Goal: Information Seeking & Learning: Find specific fact

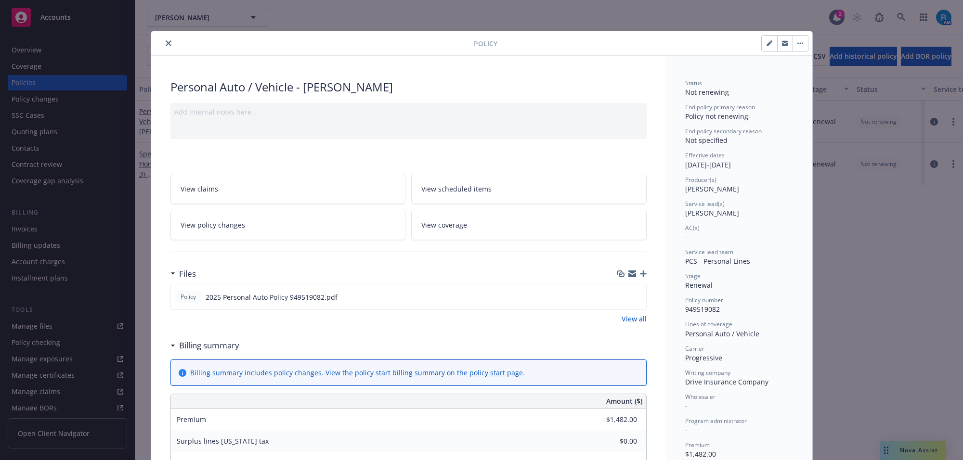
click at [166, 41] on icon "close" at bounding box center [169, 43] width 6 height 6
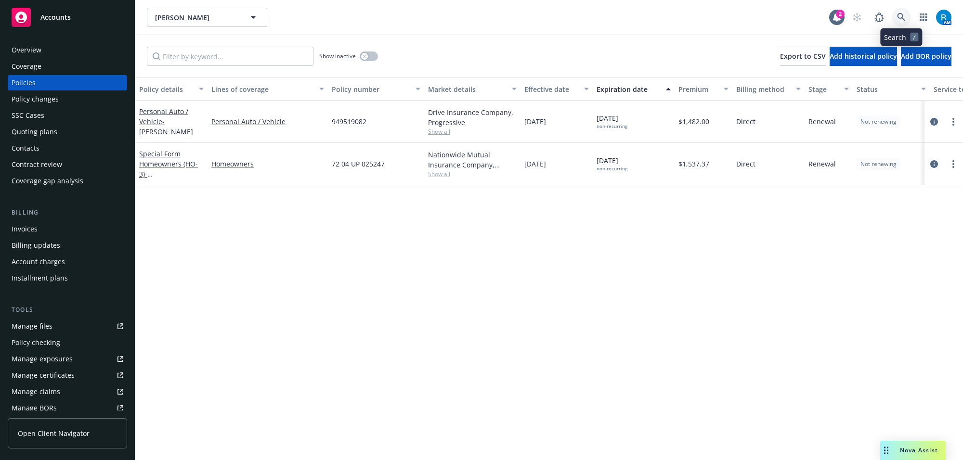
click at [900, 16] on icon at bounding box center [901, 17] width 9 height 9
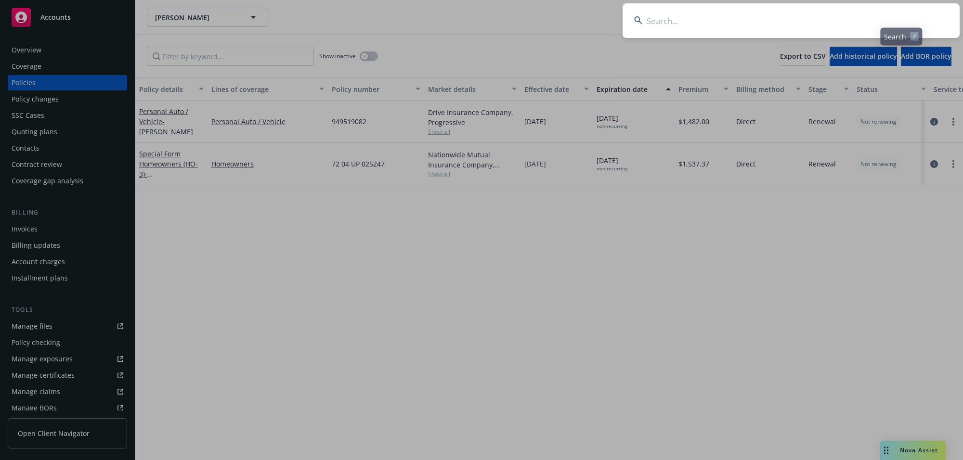
type input "[PERSON_NAME] & [PERSON_NAME]"
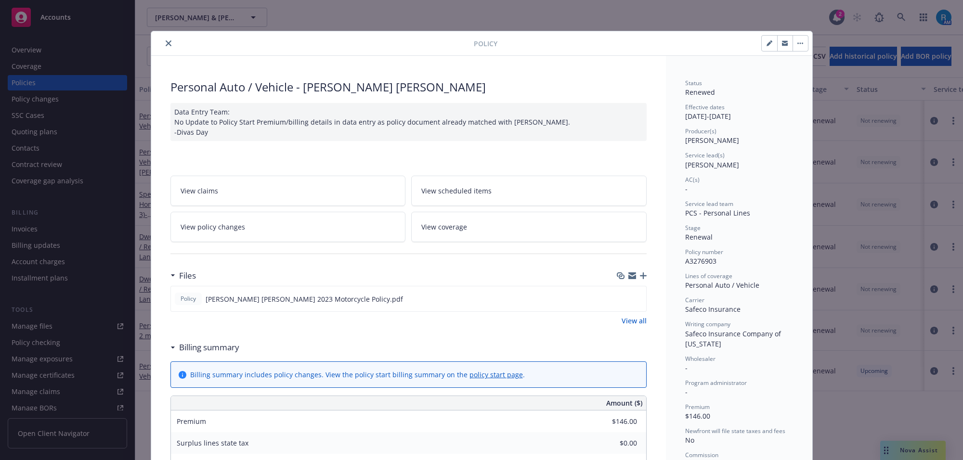
click at [166, 46] on icon "close" at bounding box center [169, 43] width 6 height 6
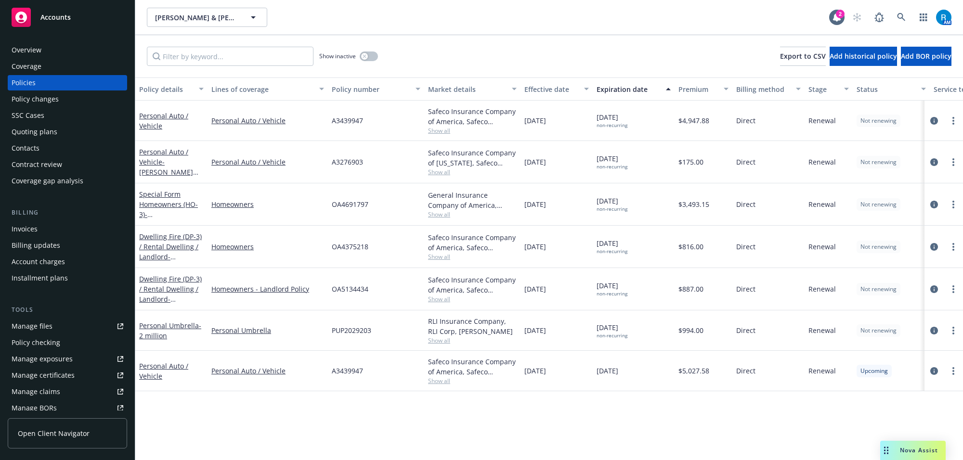
click at [48, 49] on div "Overview" at bounding box center [68, 49] width 112 height 15
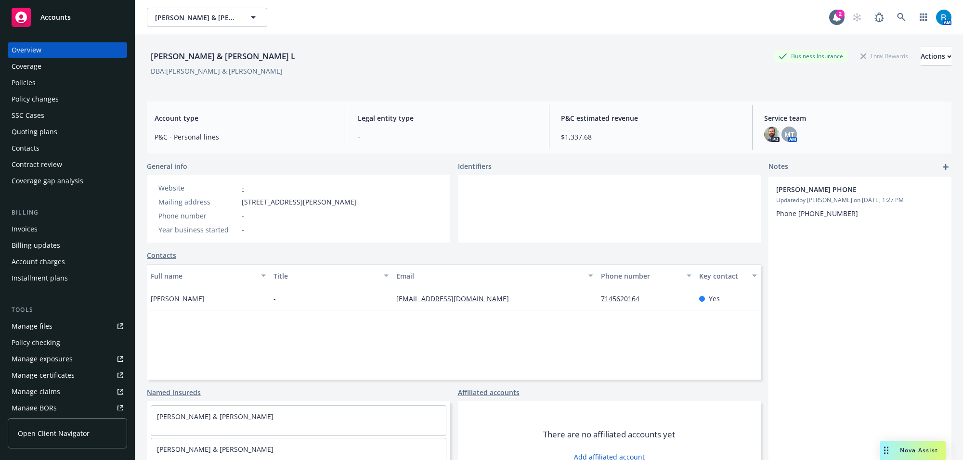
click at [34, 82] on div "Policies" at bounding box center [24, 82] width 24 height 15
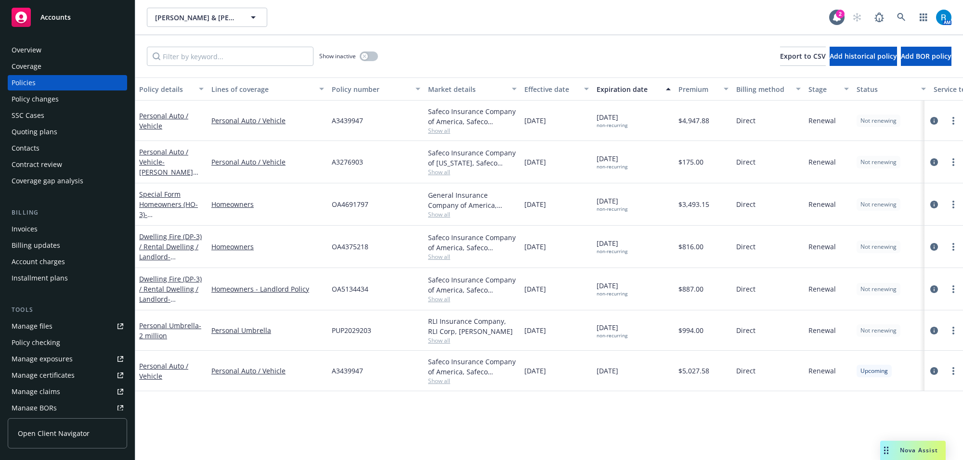
click at [351, 202] on span "OA4691797" at bounding box center [350, 204] width 37 height 10
copy span "OA4691797"
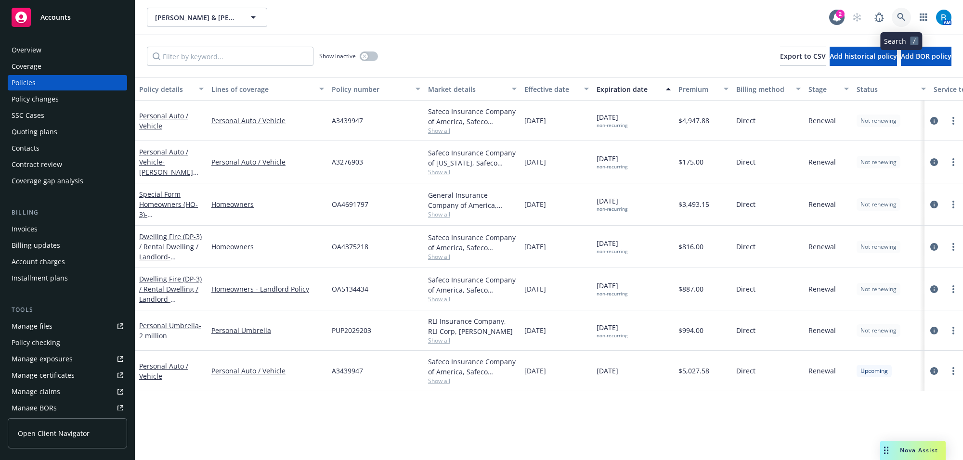
click at [906, 17] on link at bounding box center [901, 17] width 19 height 19
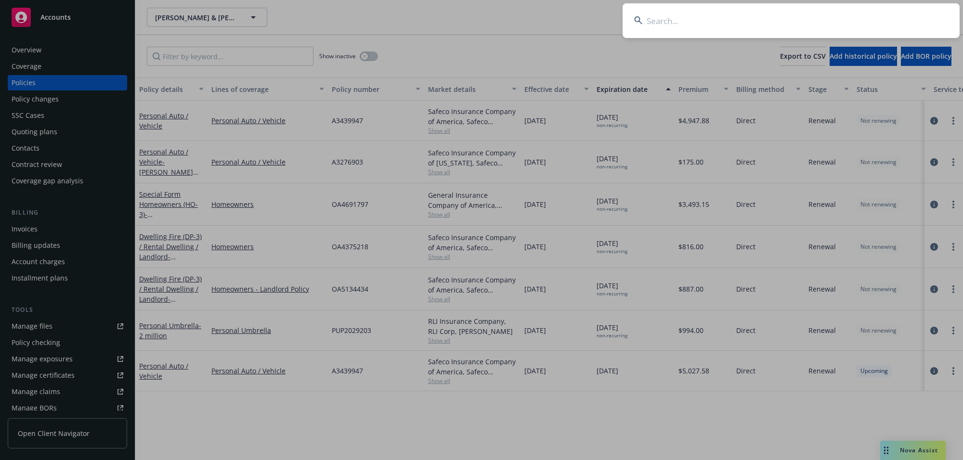
type input "Fenton, Richard"
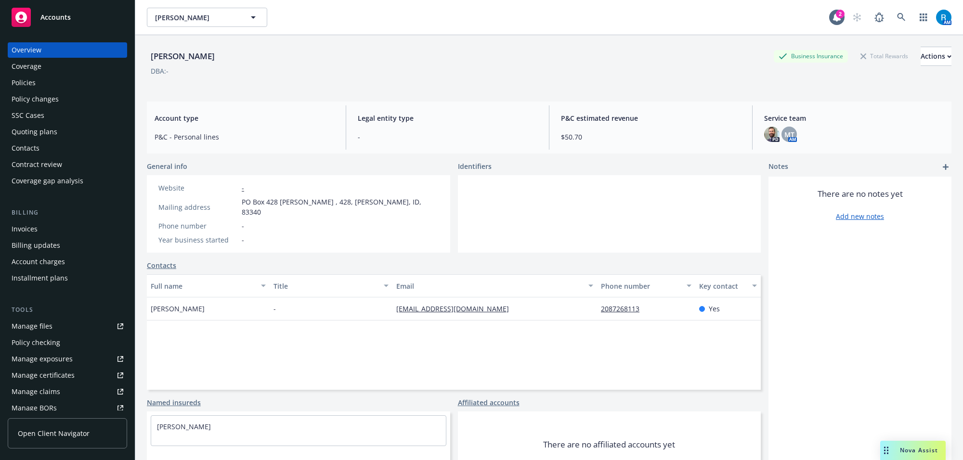
click at [32, 80] on div "Policies" at bounding box center [24, 82] width 24 height 15
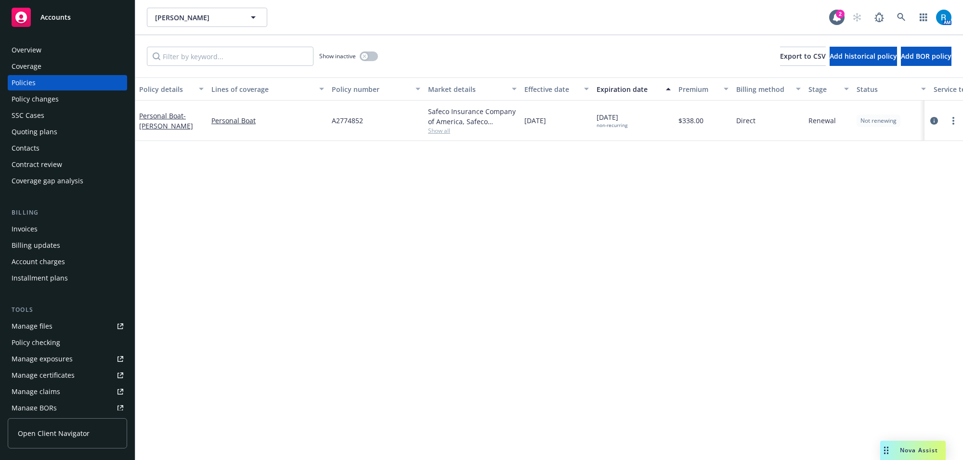
click at [343, 122] on span "A2774852" at bounding box center [347, 121] width 31 height 10
copy span "A2774852"
click at [898, 15] on icon at bounding box center [901, 17] width 9 height 9
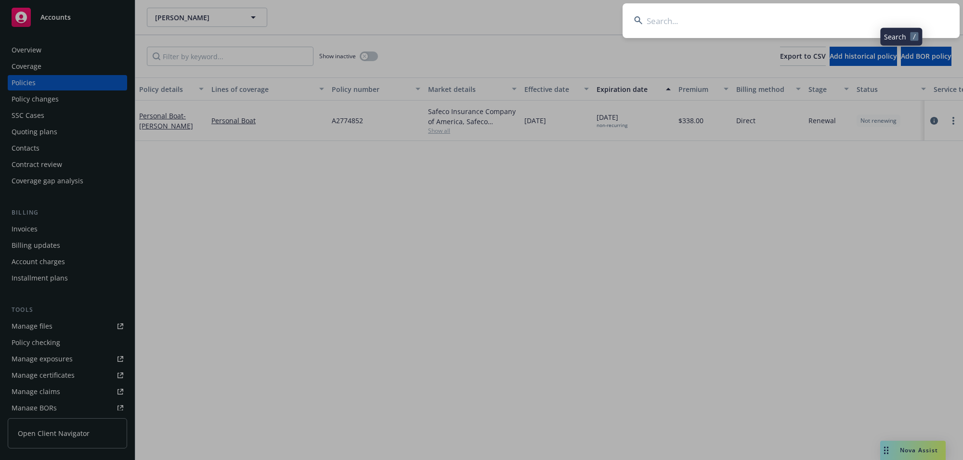
type input "[PERSON_NAME]"
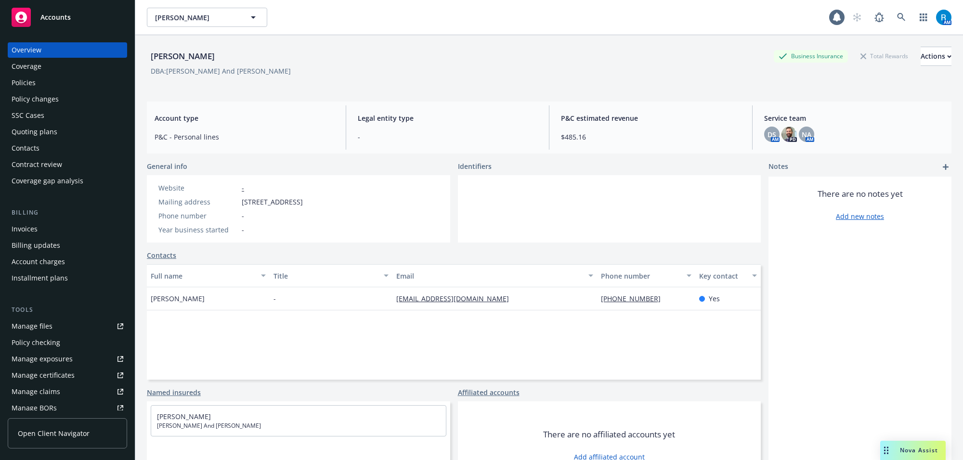
click at [68, 86] on div "Policies" at bounding box center [68, 82] width 112 height 15
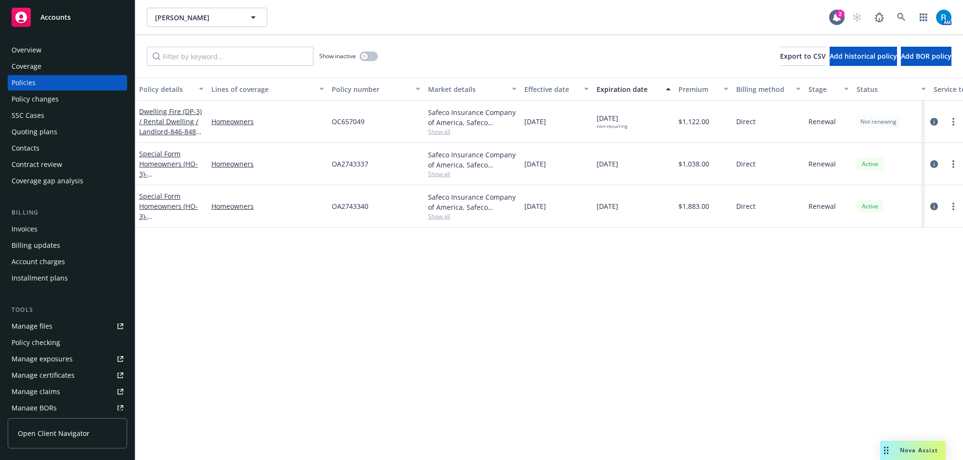
click at [352, 126] on span "OC657049" at bounding box center [348, 122] width 33 height 10
copy span "OC657049"
click at [903, 20] on icon at bounding box center [901, 17] width 9 height 9
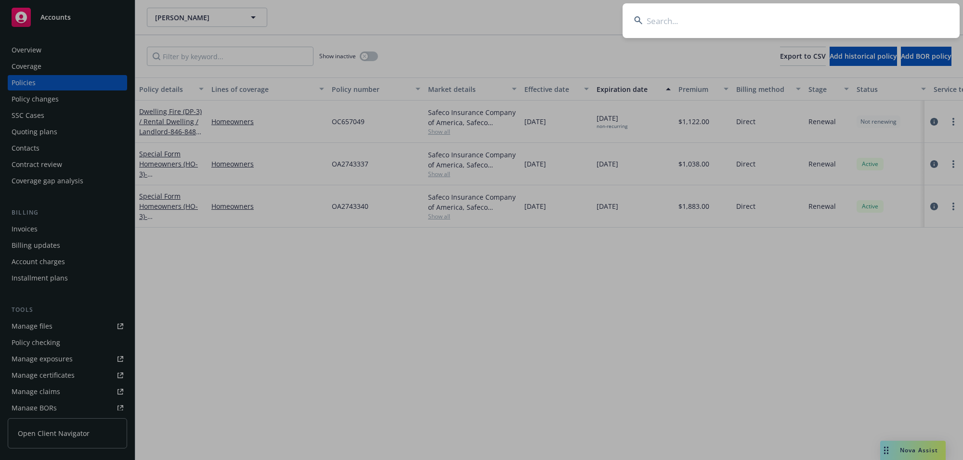
type input "Cheshire, Patricia & James Hevener"
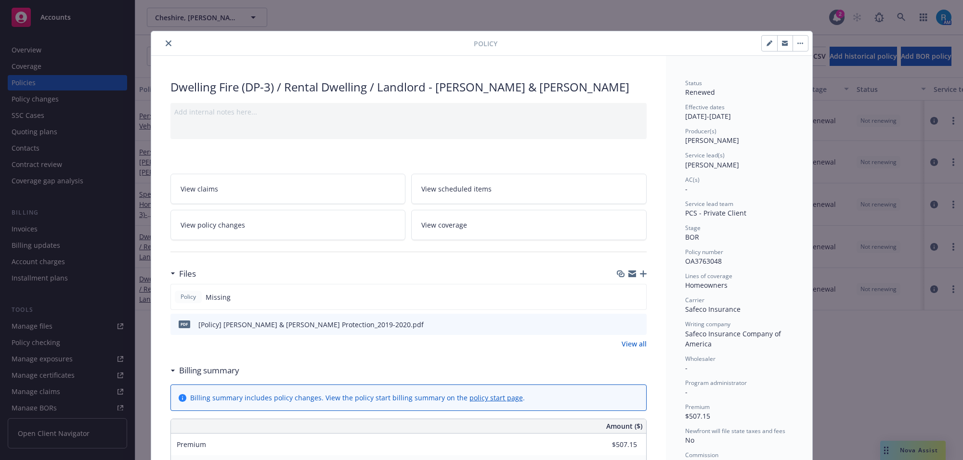
click at [166, 42] on icon "close" at bounding box center [169, 43] width 6 height 6
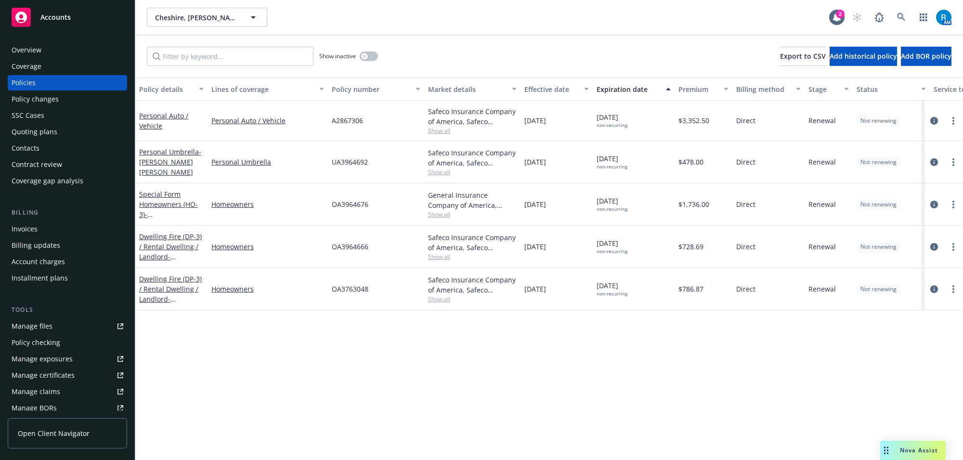
click at [43, 53] on div "Overview" at bounding box center [68, 49] width 112 height 15
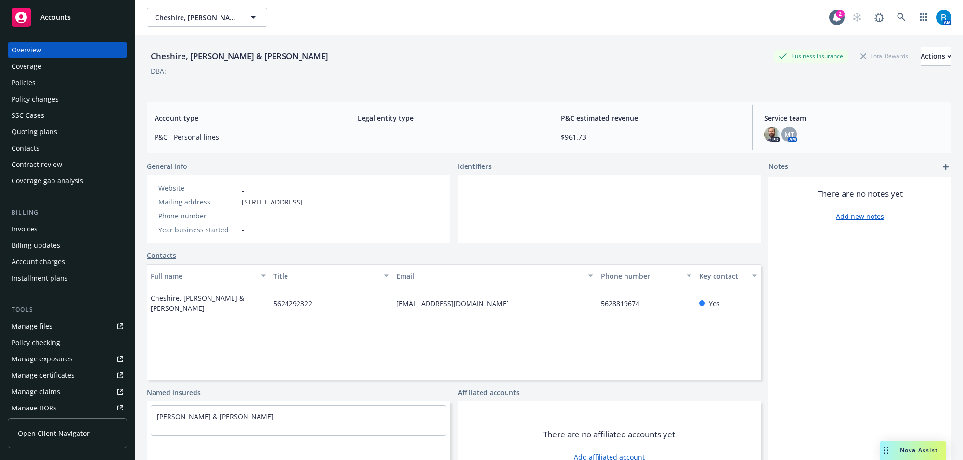
click at [39, 82] on div "Policies" at bounding box center [68, 82] width 112 height 15
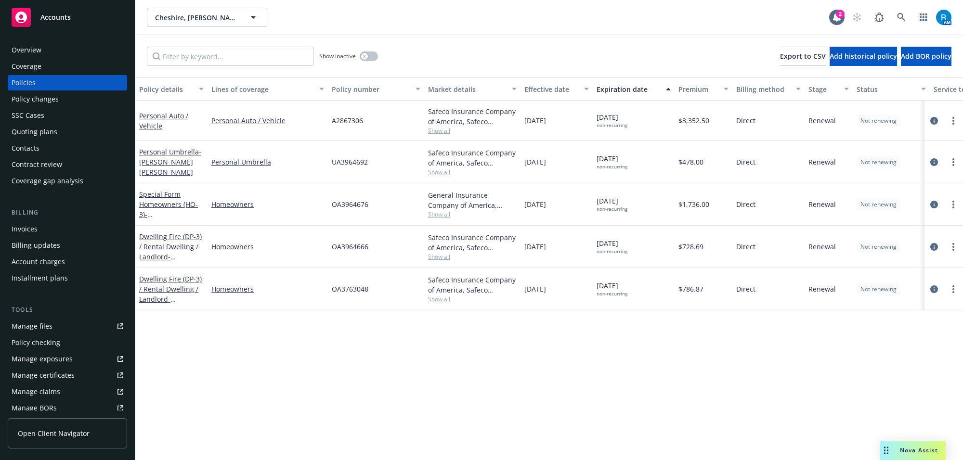
click at [47, 49] on div "Overview" at bounding box center [68, 49] width 112 height 15
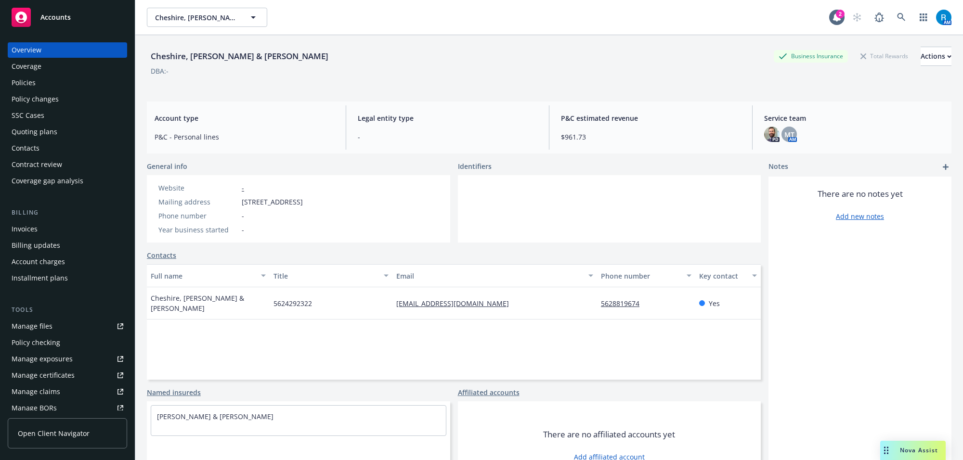
scroll to position [35, 0]
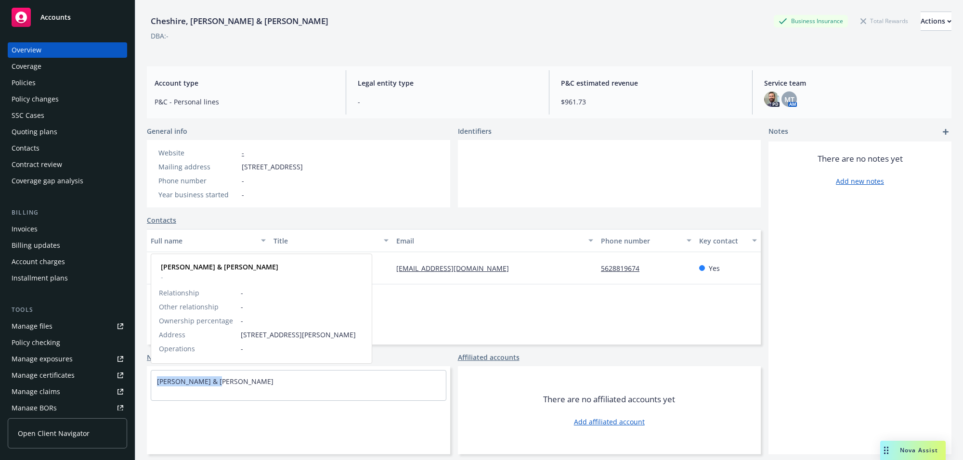
drag, startPoint x: 152, startPoint y: 385, endPoint x: 210, endPoint y: 386, distance: 58.7
click at [210, 386] on div "Patricia Cheshire & James Hevener" at bounding box center [298, 382] width 295 height 22
copy link "Patricia Cheshire"
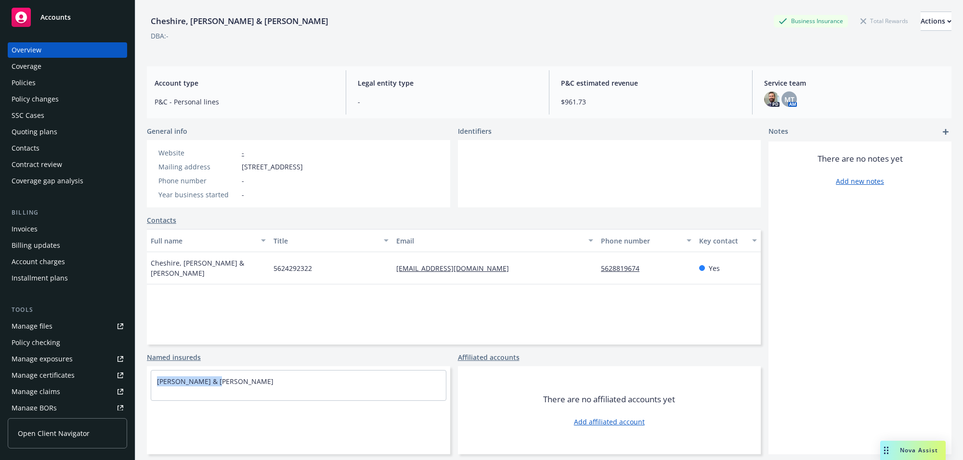
drag, startPoint x: 239, startPoint y: 168, endPoint x: 373, endPoint y: 172, distance: 133.9
click at [307, 172] on div "Website - Mailing address 4143 Clubhouse Dr, Lakewood, CA, 90712 Phone number -…" at bounding box center [231, 174] width 152 height 52
copy div "4143 Clubhouse Dr, Lakewood, CA, 90712"
click at [35, 78] on div "Policies" at bounding box center [24, 82] width 24 height 15
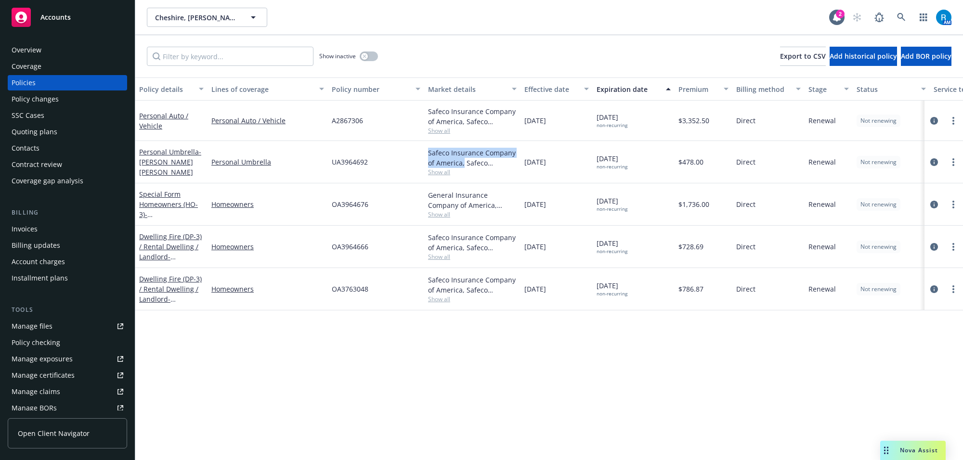
drag, startPoint x: 428, startPoint y: 152, endPoint x: 463, endPoint y: 167, distance: 38.2
click at [463, 167] on div "Safeco Insurance Company of America, Safeco Insurance" at bounding box center [472, 158] width 89 height 20
copy div "Safeco Insurance Company of America,"
click at [152, 205] on link "Special Form Homeowners (HO-3) - 4143 Clubhouse Dr, Lakewood CA 90712" at bounding box center [169, 209] width 61 height 39
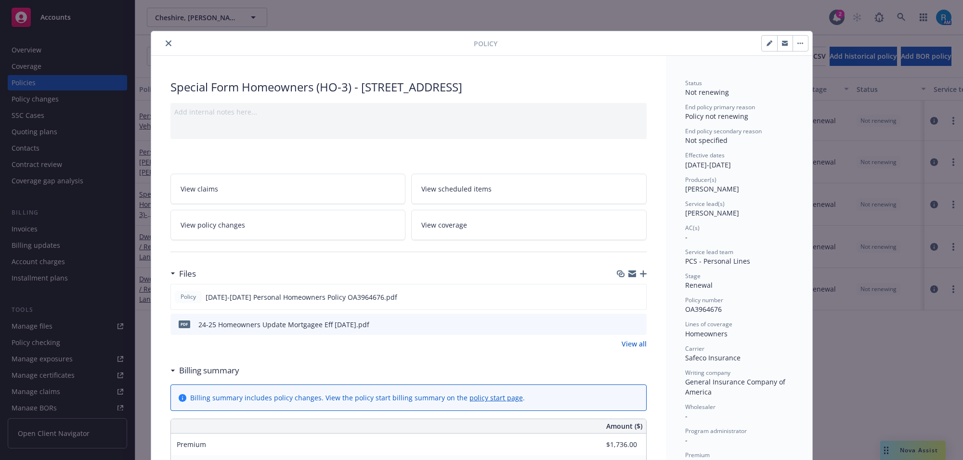
click at [163, 43] on button "close" at bounding box center [169, 44] width 12 height 12
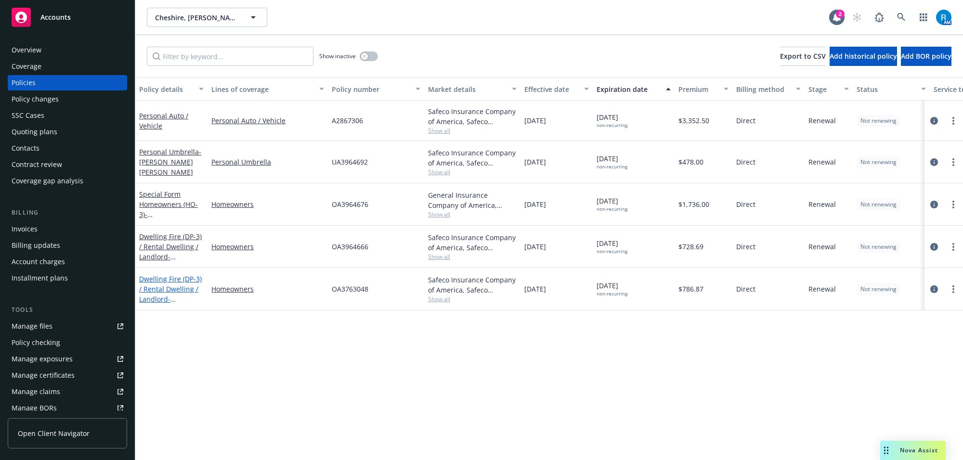
click at [174, 291] on link "Dwelling Fire (DP-3) / Rental Dwelling / Landlord - 1714 E 55TH ST LONG BEACH, …" at bounding box center [170, 293] width 63 height 39
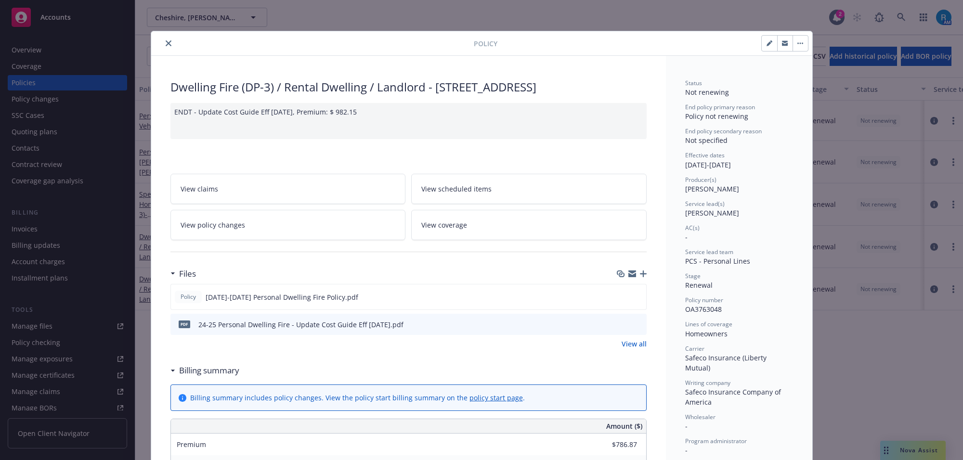
click at [449, 204] on link "View scheduled items" at bounding box center [528, 189] width 235 height 30
click at [31, 44] on div "Policy Dwelling Fire (DP-3) / Rental Dwelling / Landlord - 1714 E 55TH ST LONG …" at bounding box center [481, 230] width 963 height 460
click at [168, 41] on button "close" at bounding box center [169, 44] width 12 height 12
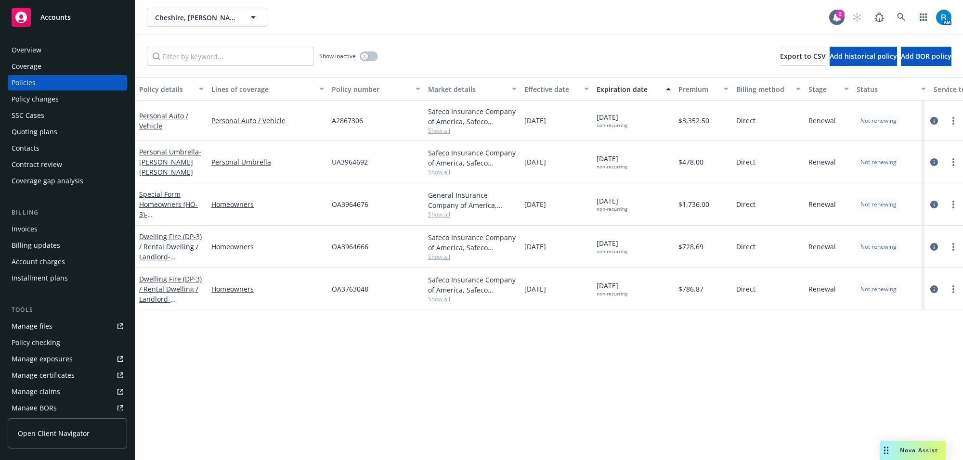
click at [47, 53] on div "Overview" at bounding box center [68, 49] width 112 height 15
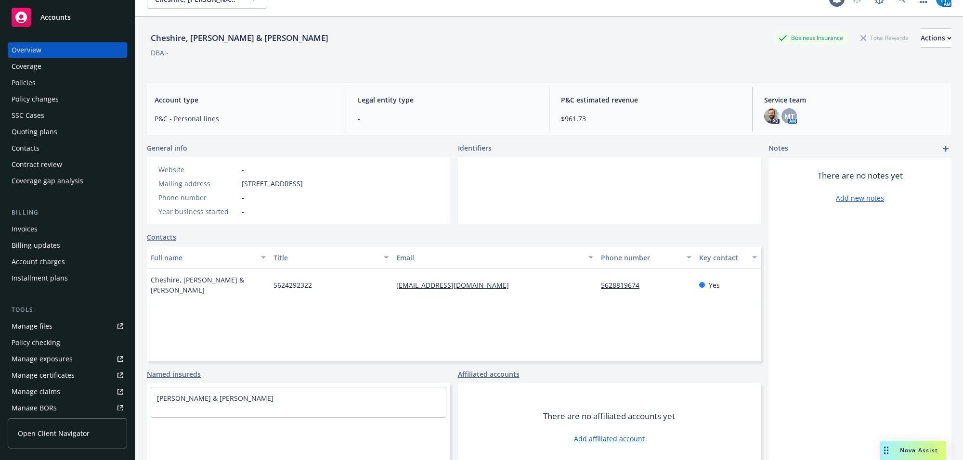
scroll to position [35, 0]
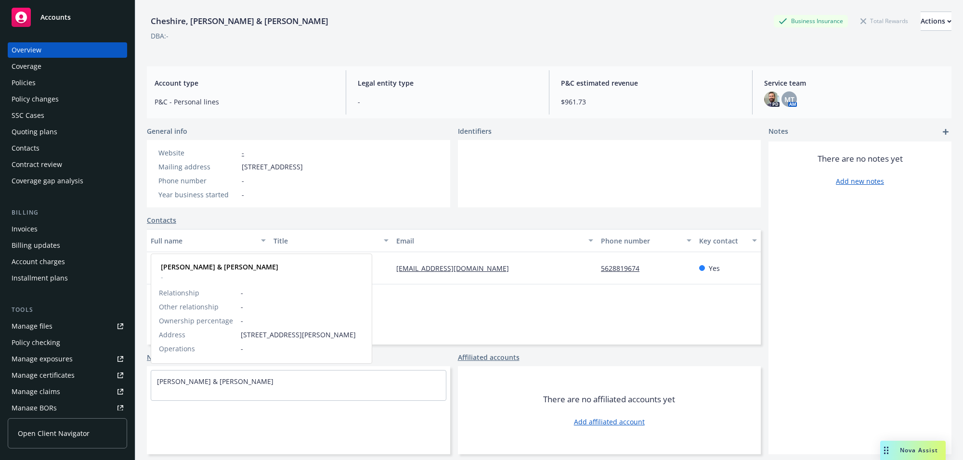
drag, startPoint x: 217, startPoint y: 387, endPoint x: 266, endPoint y: 386, distance: 49.1
click at [266, 386] on div "Patricia Cheshire & James Hevener" at bounding box center [298, 382] width 295 height 22
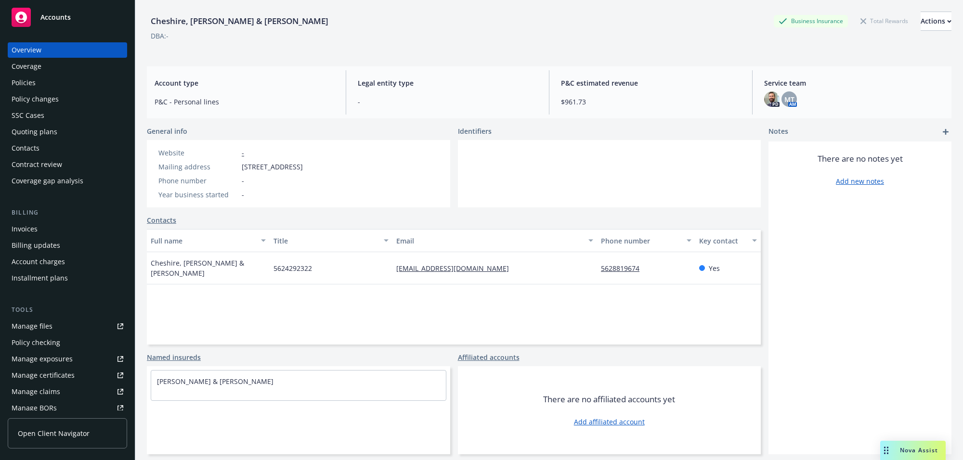
copy link "James Hevener"
click at [254, 318] on div "Full name Title Email Phone number Key contact Cheshire, Hevener & Patricia 562…" at bounding box center [454, 287] width 614 height 116
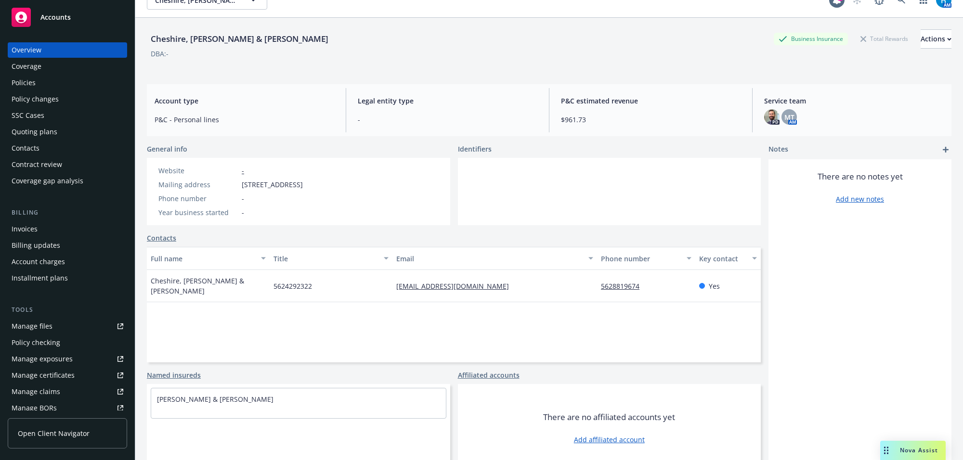
scroll to position [0, 0]
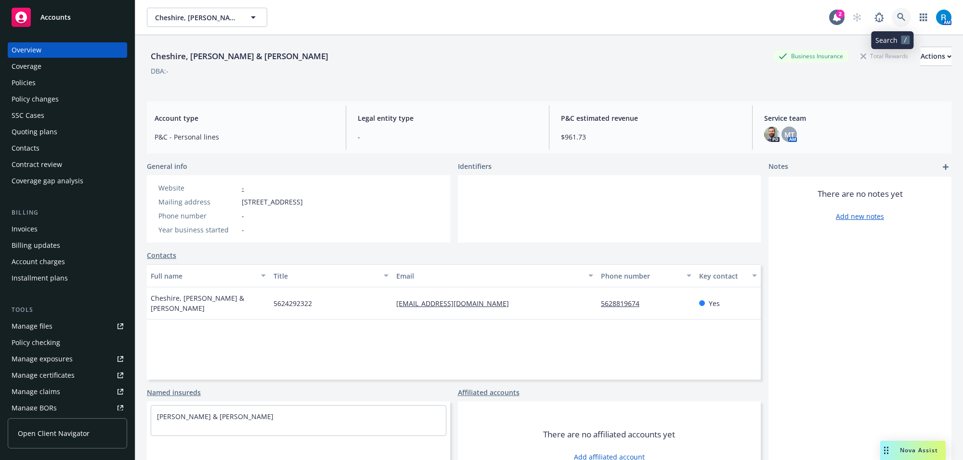
click at [892, 20] on link at bounding box center [901, 17] width 19 height 19
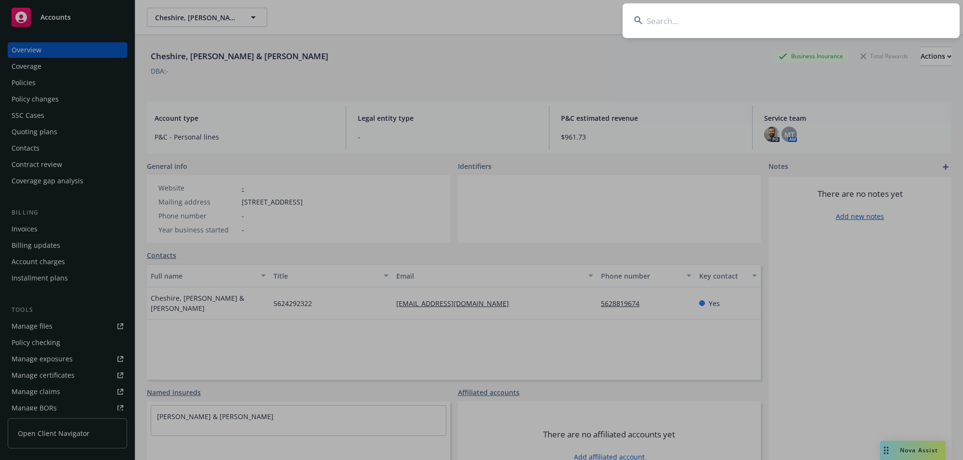
type input "Olsen, Mary"
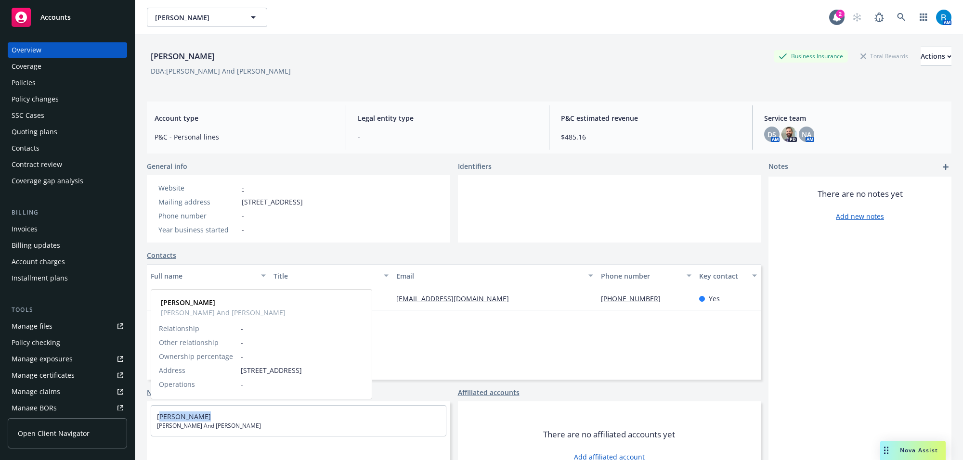
drag, startPoint x: 152, startPoint y: 418, endPoint x: 331, endPoint y: 413, distance: 179.2
click at [207, 416] on div "Mary C Olsen Gary And Sherrie Paepke" at bounding box center [298, 421] width 295 height 30
copy link "[PERSON_NAME]"
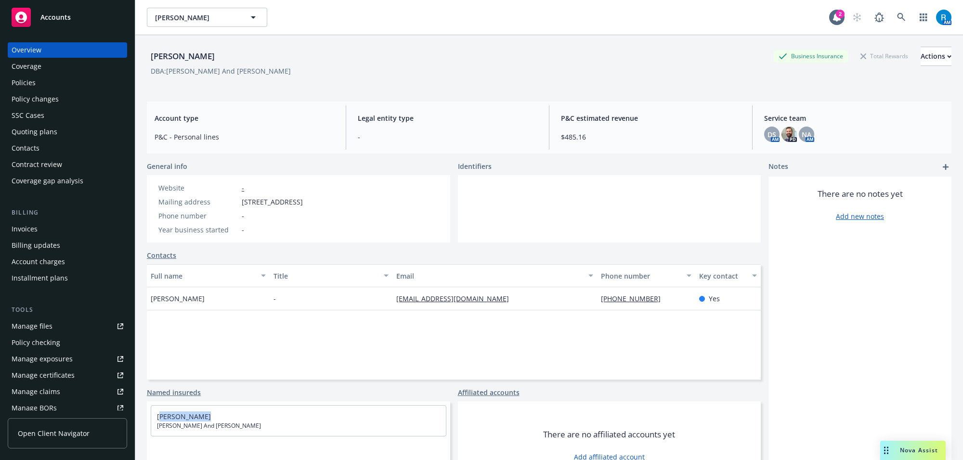
drag, startPoint x: 240, startPoint y: 201, endPoint x: 358, endPoint y: 205, distance: 118.0
click at [307, 205] on div "Mailing address 8151 Regency St, La Palma, CA, 90623" at bounding box center [231, 202] width 152 height 10
drag, startPoint x: 382, startPoint y: 207, endPoint x: 350, endPoint y: 203, distance: 31.6
click at [381, 206] on div "Website - Mailing address 8151 Regency St, La Palma, CA, 90623 Phone number - Y…" at bounding box center [298, 208] width 303 height 67
click at [61, 81] on div "Policies" at bounding box center [68, 82] width 112 height 15
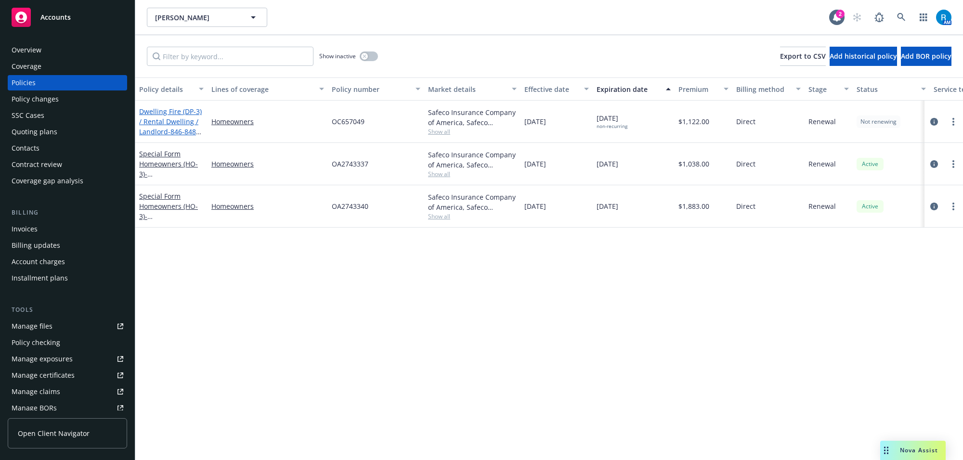
click at [156, 114] on link "Dwelling Fire (DP-3) / Rental Dwelling / Landlord - 846-848 EVERGREEN ST HEMET …" at bounding box center [170, 137] width 63 height 60
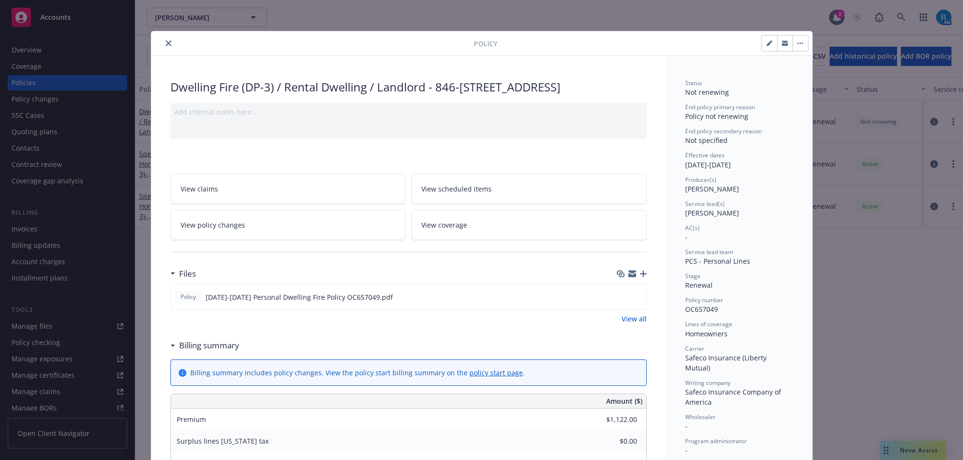
click at [411, 192] on link "View scheduled items" at bounding box center [528, 189] width 235 height 30
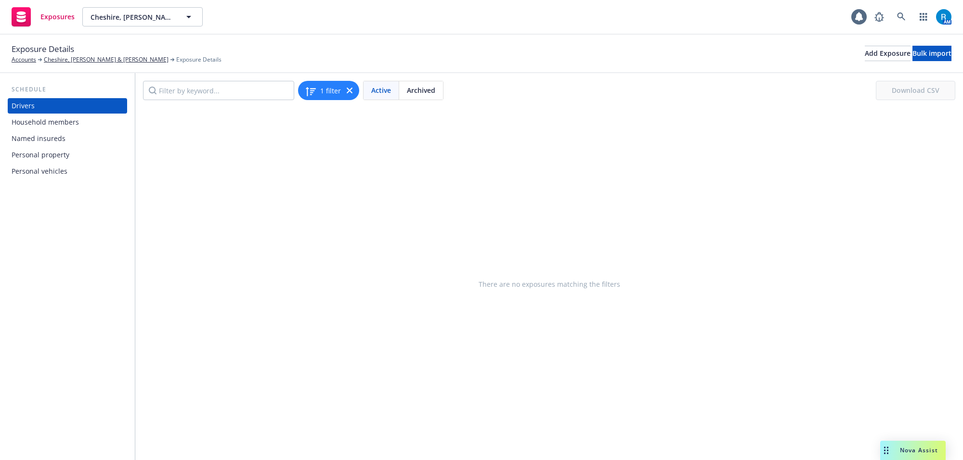
click at [48, 168] on div "Personal vehicles" at bounding box center [40, 171] width 56 height 15
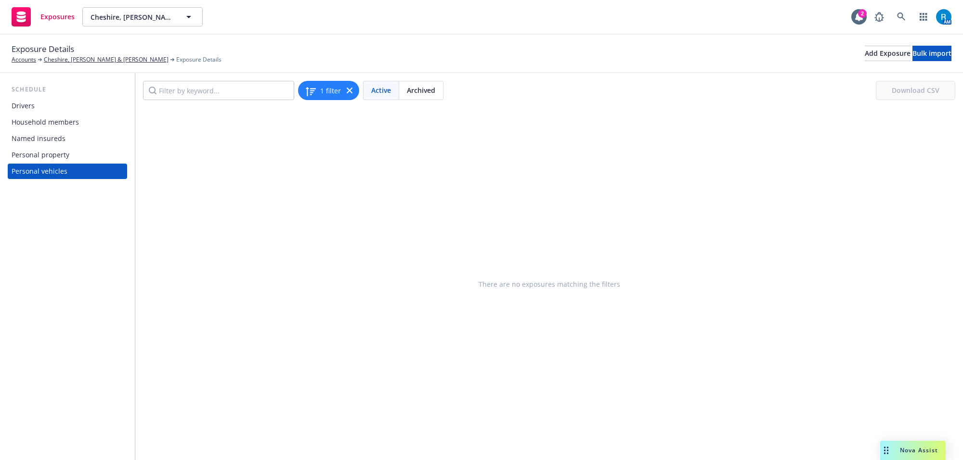
click at [36, 141] on div "Named insureds" at bounding box center [39, 138] width 54 height 15
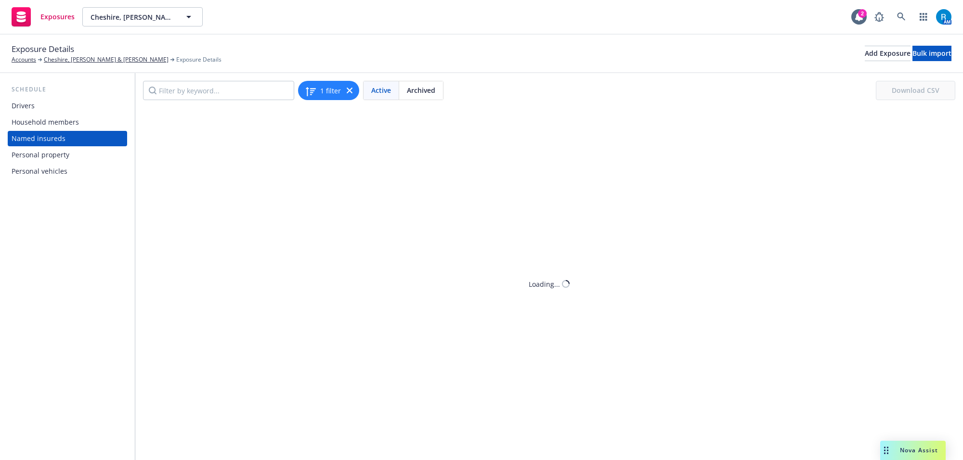
click at [41, 153] on div "Personal property" at bounding box center [41, 154] width 58 height 15
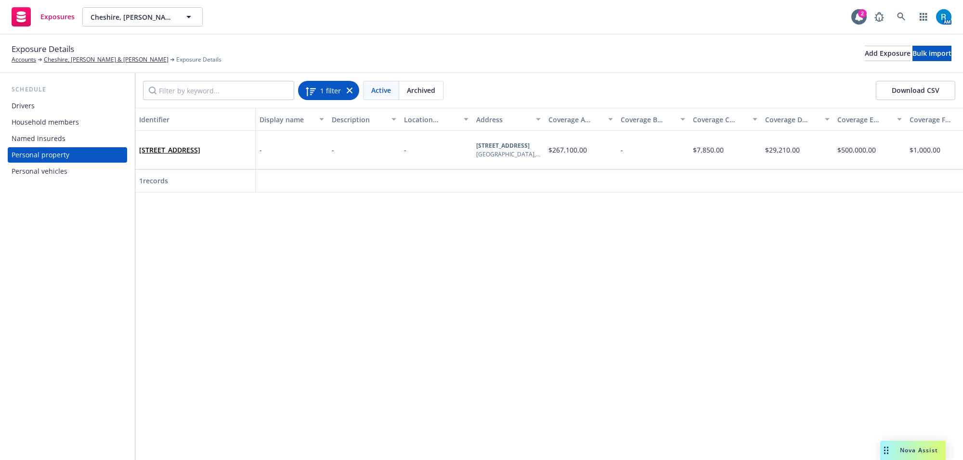
click at [343, 89] on div "1 filter" at bounding box center [329, 90] width 48 height 13
click at [345, 90] on div "1 filter" at bounding box center [329, 90] width 48 height 13
click at [350, 91] on icon at bounding box center [350, 91] width 6 height 6
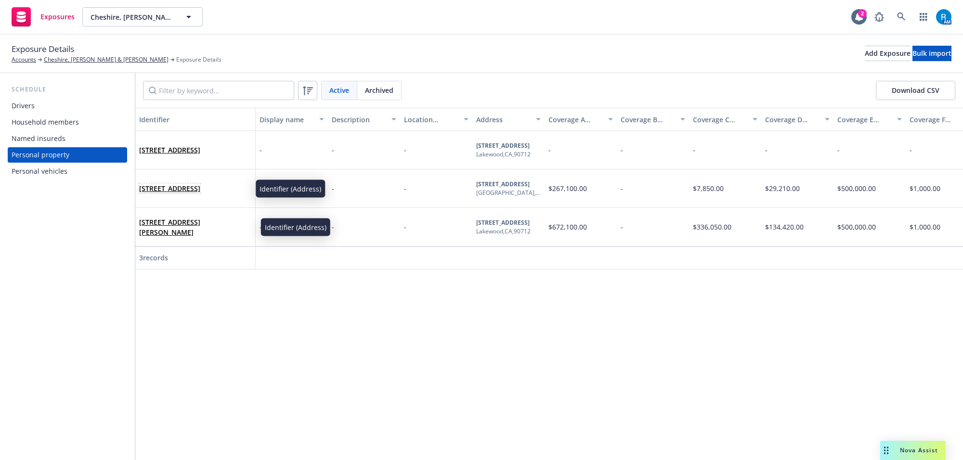
click at [183, 184] on link "1714 E 55th St Long Beach, CA 90805" at bounding box center [169, 188] width 61 height 9
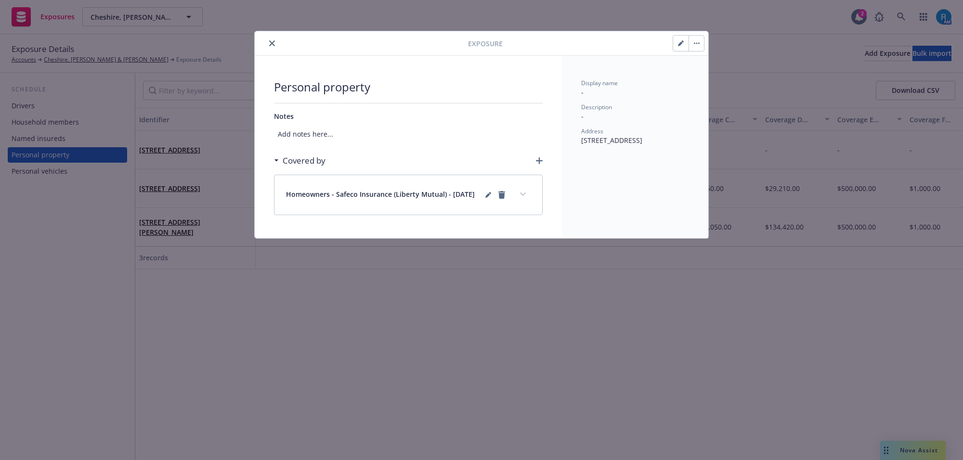
drag, startPoint x: 581, startPoint y: 140, endPoint x: 602, endPoint y: 152, distance: 24.4
click at [602, 152] on div "Display name - Description - Address 1714 E 55th St Long Beach, CA 90805" at bounding box center [635, 147] width 146 height 182
copy span "1714 E 55th St Long Beach, CA 90805"
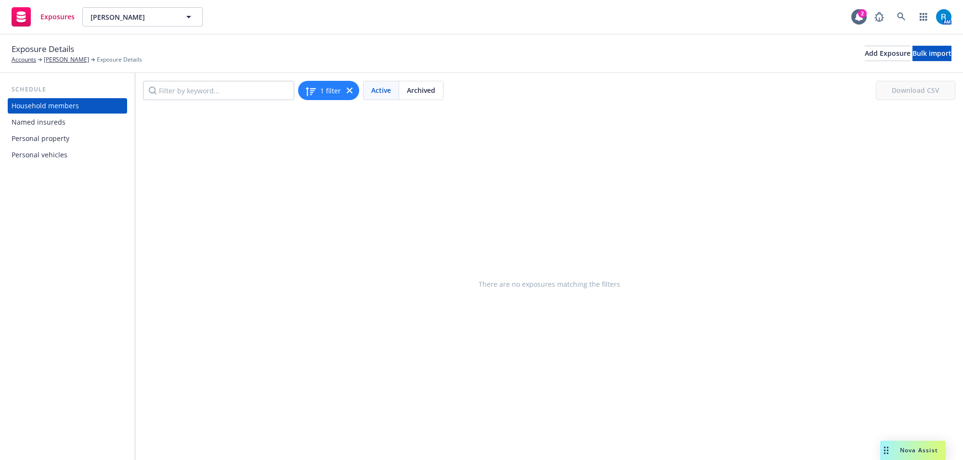
click at [33, 145] on div "Personal property" at bounding box center [41, 138] width 58 height 15
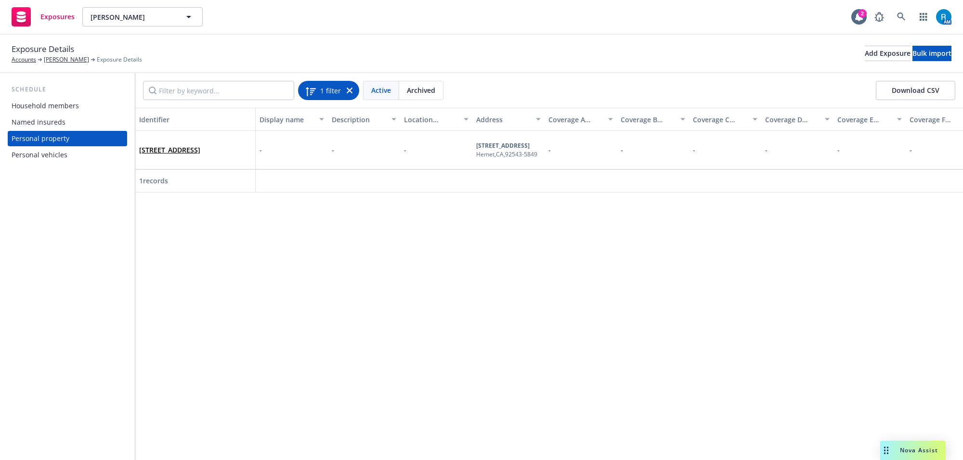
click at [351, 88] on icon at bounding box center [350, 91] width 6 height 6
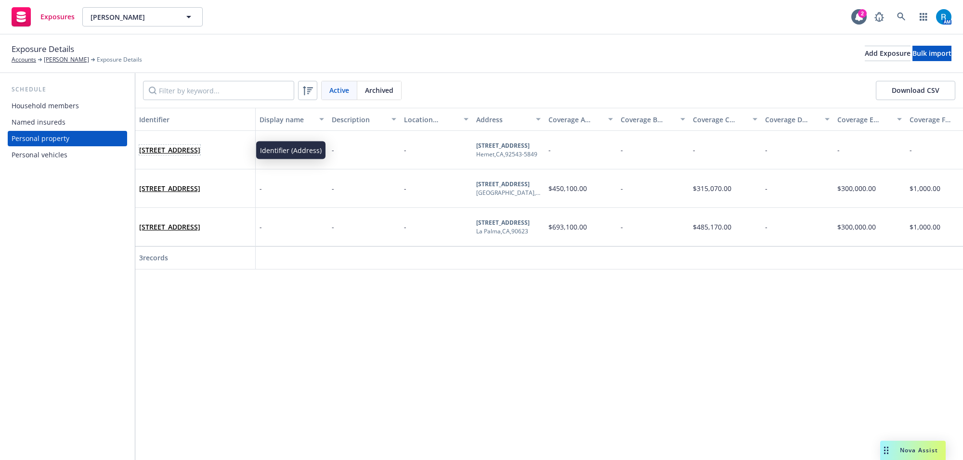
click at [172, 147] on link "[STREET_ADDRESS]" at bounding box center [169, 149] width 61 height 9
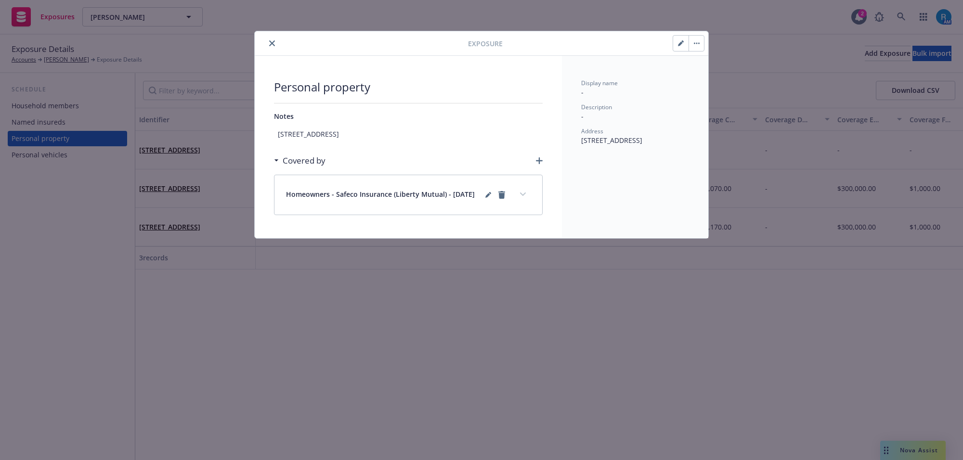
drag, startPoint x: 579, startPoint y: 143, endPoint x: 600, endPoint y: 152, distance: 22.6
click at [600, 152] on div "Display name - Description - Address [STREET_ADDRESS]" at bounding box center [635, 147] width 146 height 182
copy span "[STREET_ADDRESS]"
